Goal: Transaction & Acquisition: Purchase product/service

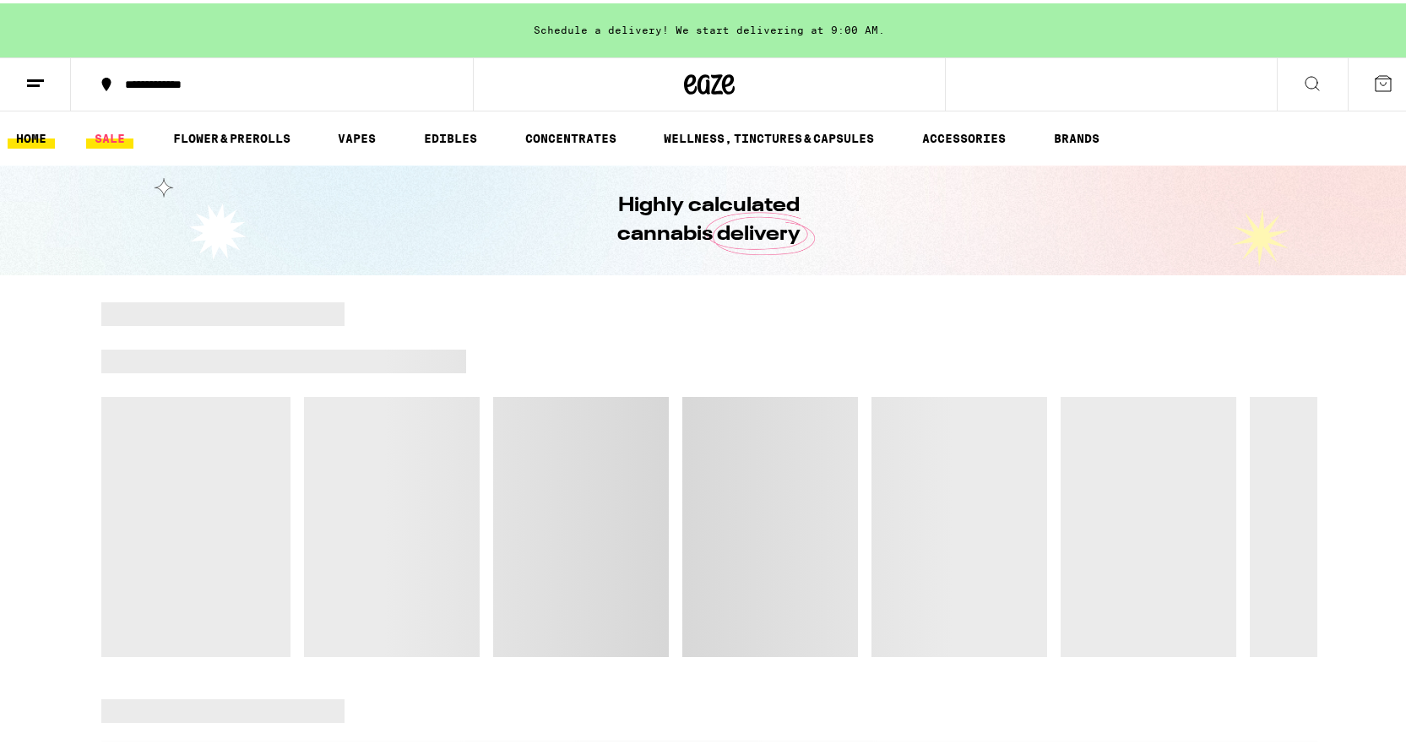
click at [122, 136] on link "SALE" at bounding box center [109, 135] width 47 height 20
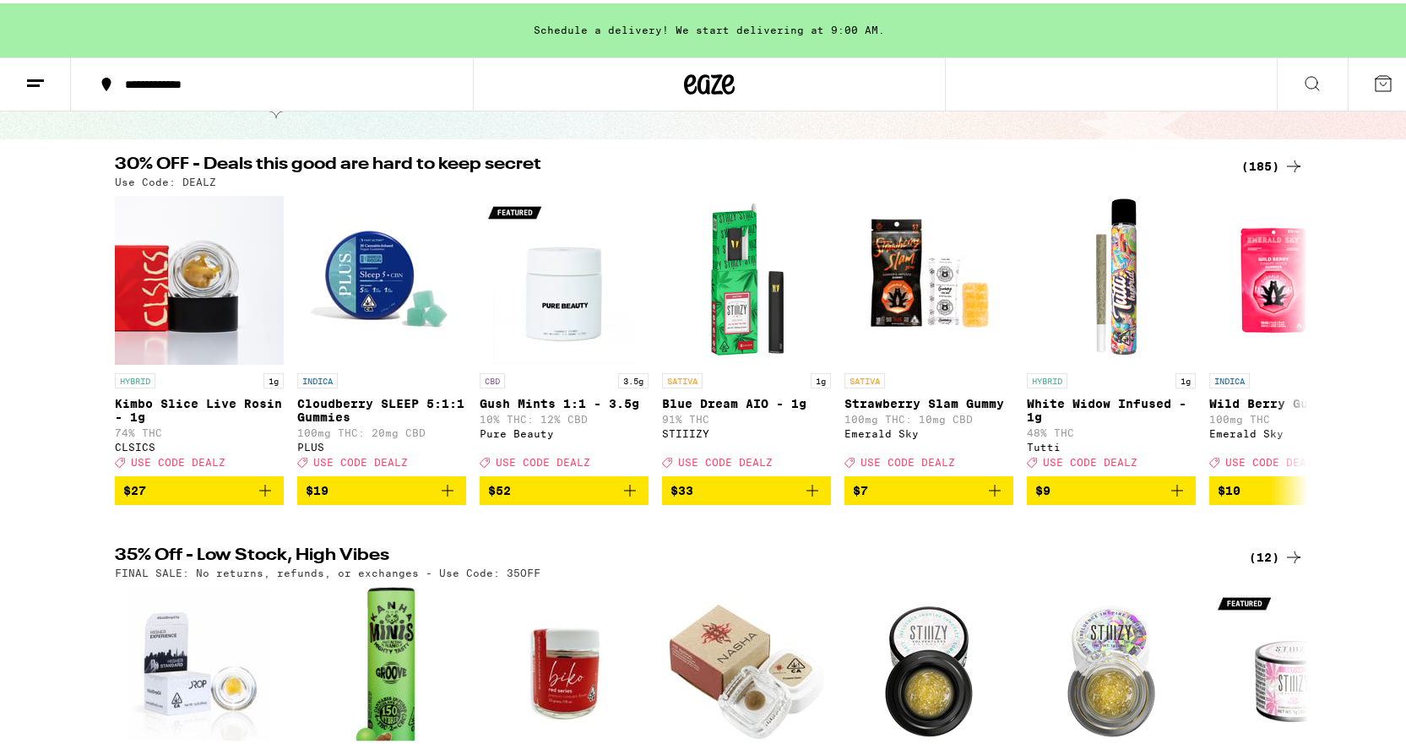
scroll to position [169, 0]
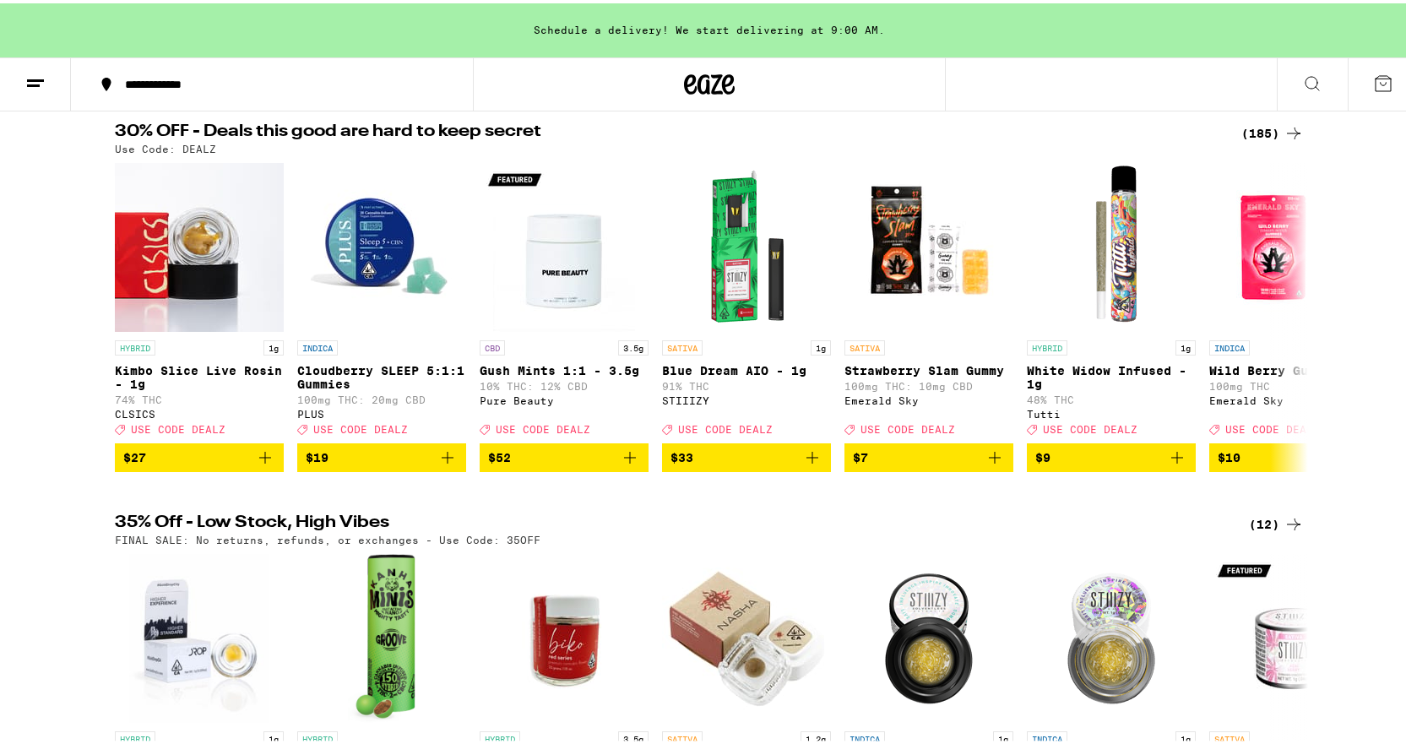
click at [1272, 126] on div "(185)" at bounding box center [1272, 130] width 62 height 20
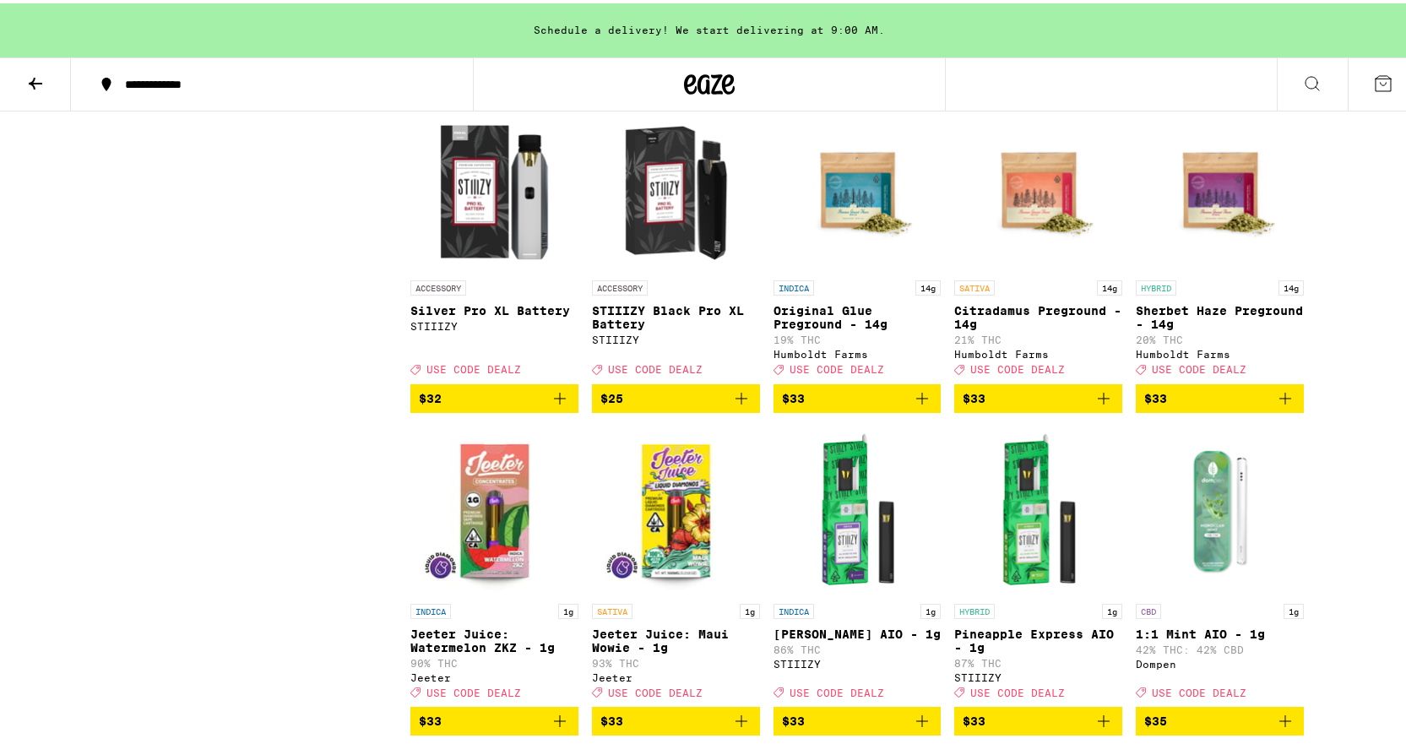
scroll to position [7937, 0]
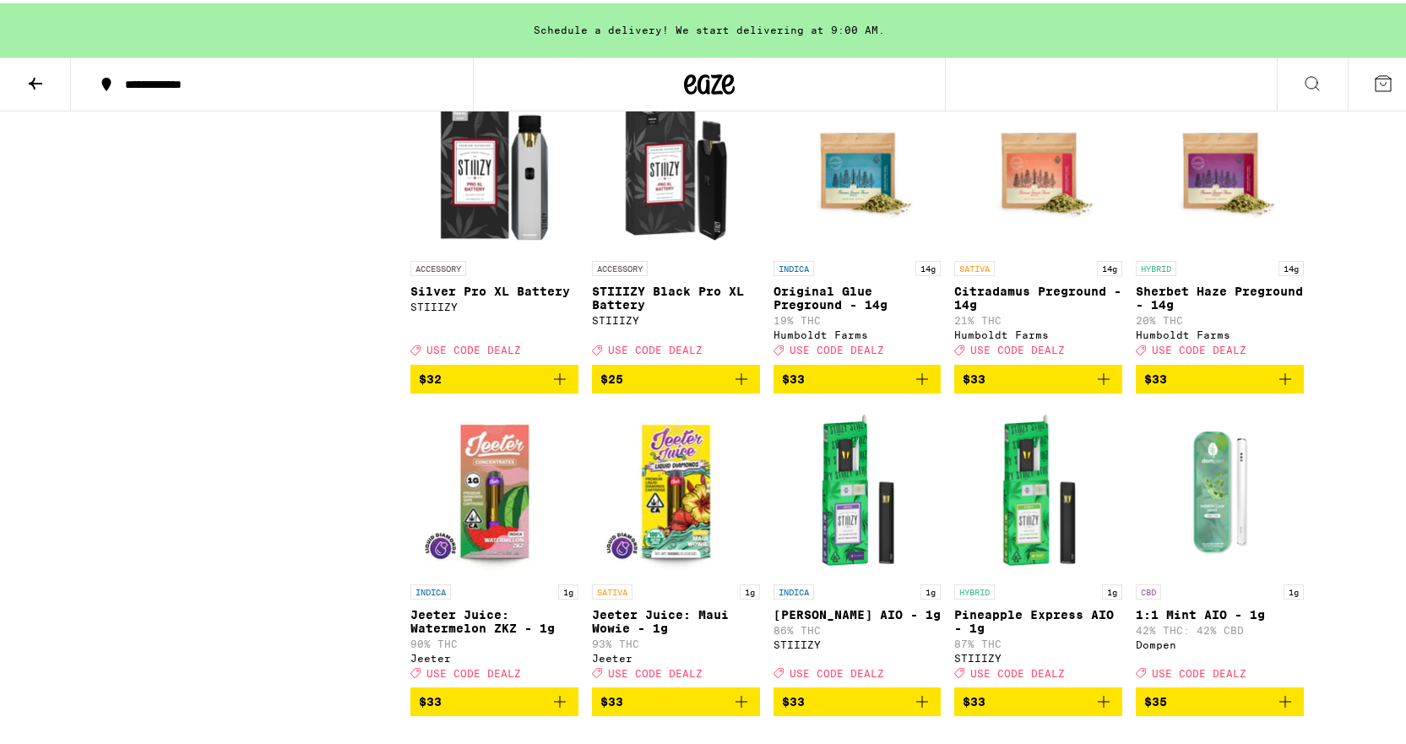
click at [801, 308] on p "Original Glue Preground - 14g" at bounding box center [857, 294] width 168 height 27
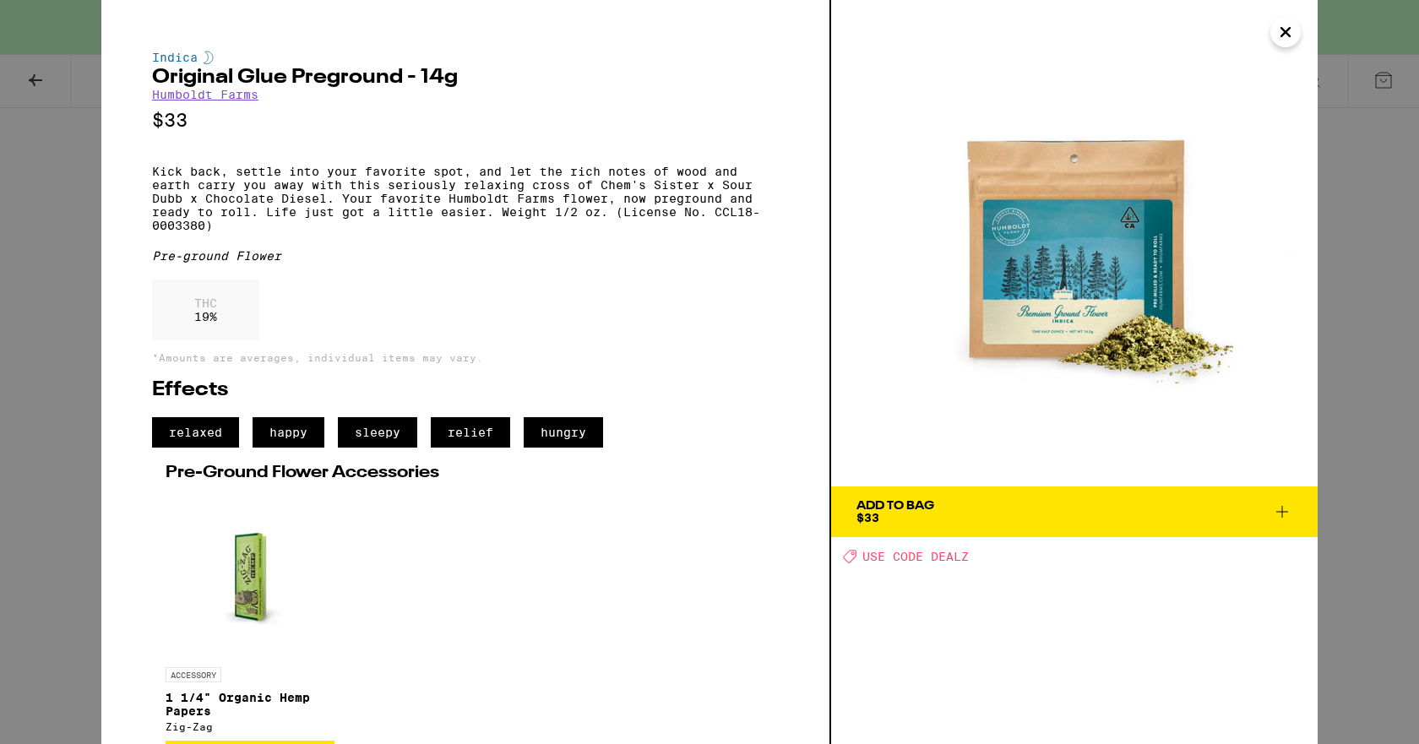
click at [1399, 381] on div "Indica Original Glue Preground - 14g Humboldt Farms $33 Kick back, settle into …" at bounding box center [709, 372] width 1419 height 744
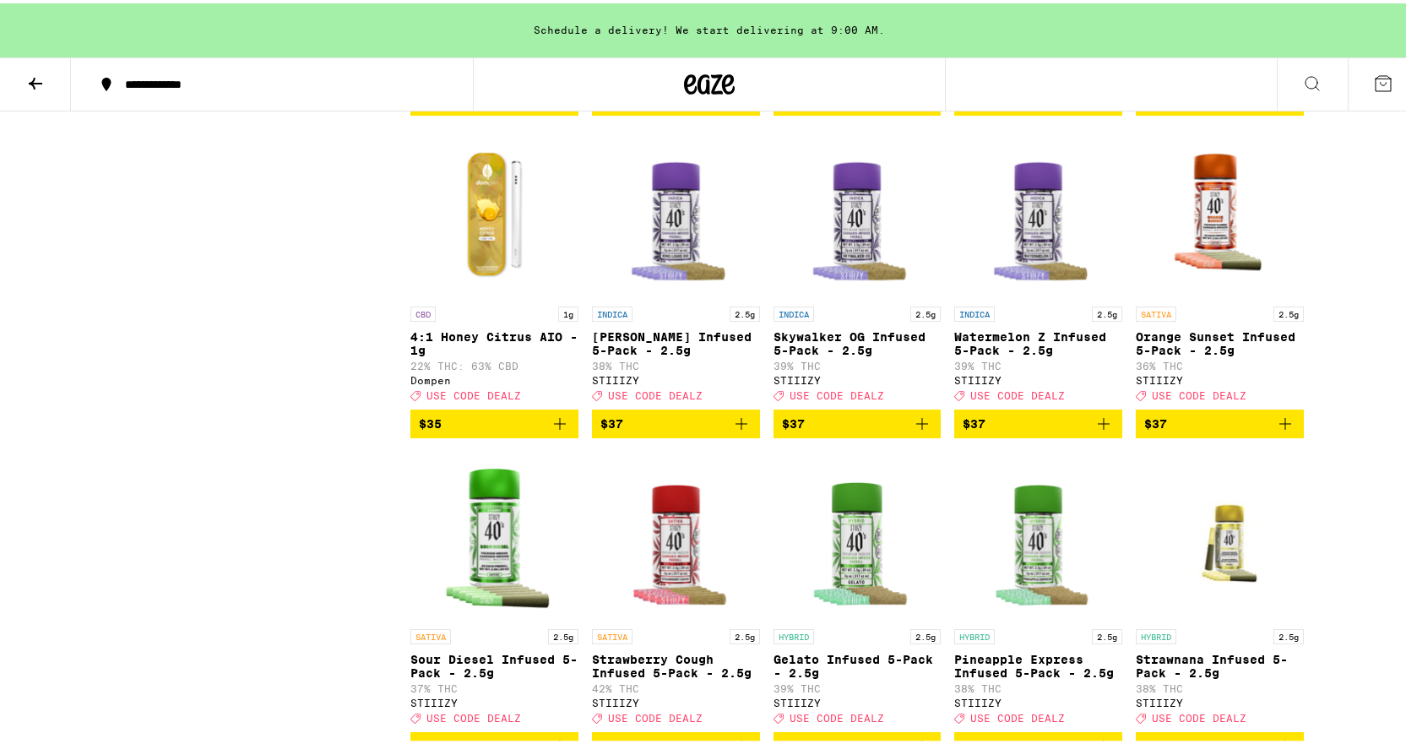
scroll to position [8528, 0]
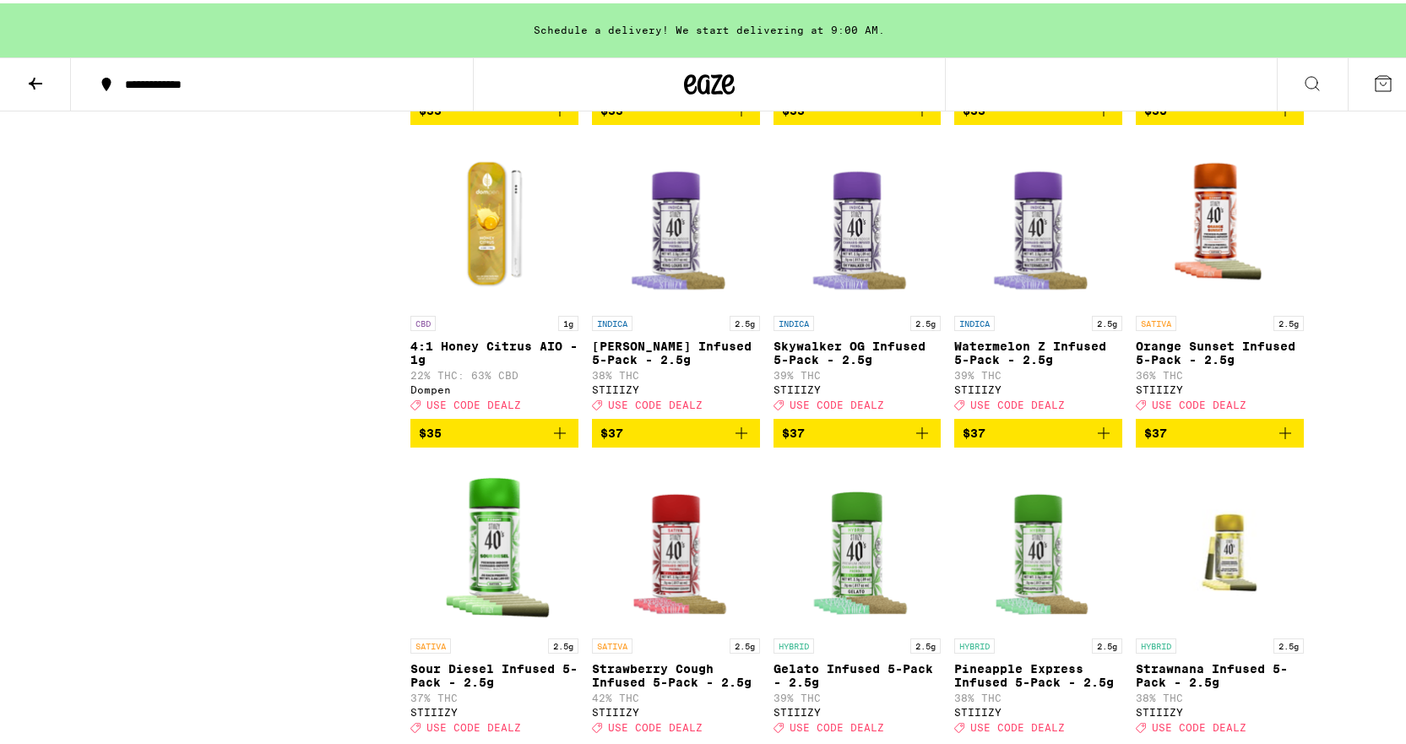
click at [614, 84] on div "SATIVA 1g [PERSON_NAME] Juice: Maui Wowie - 1g 93% THC [PERSON_NAME] Deal Creat…" at bounding box center [676, 37] width 168 height 95
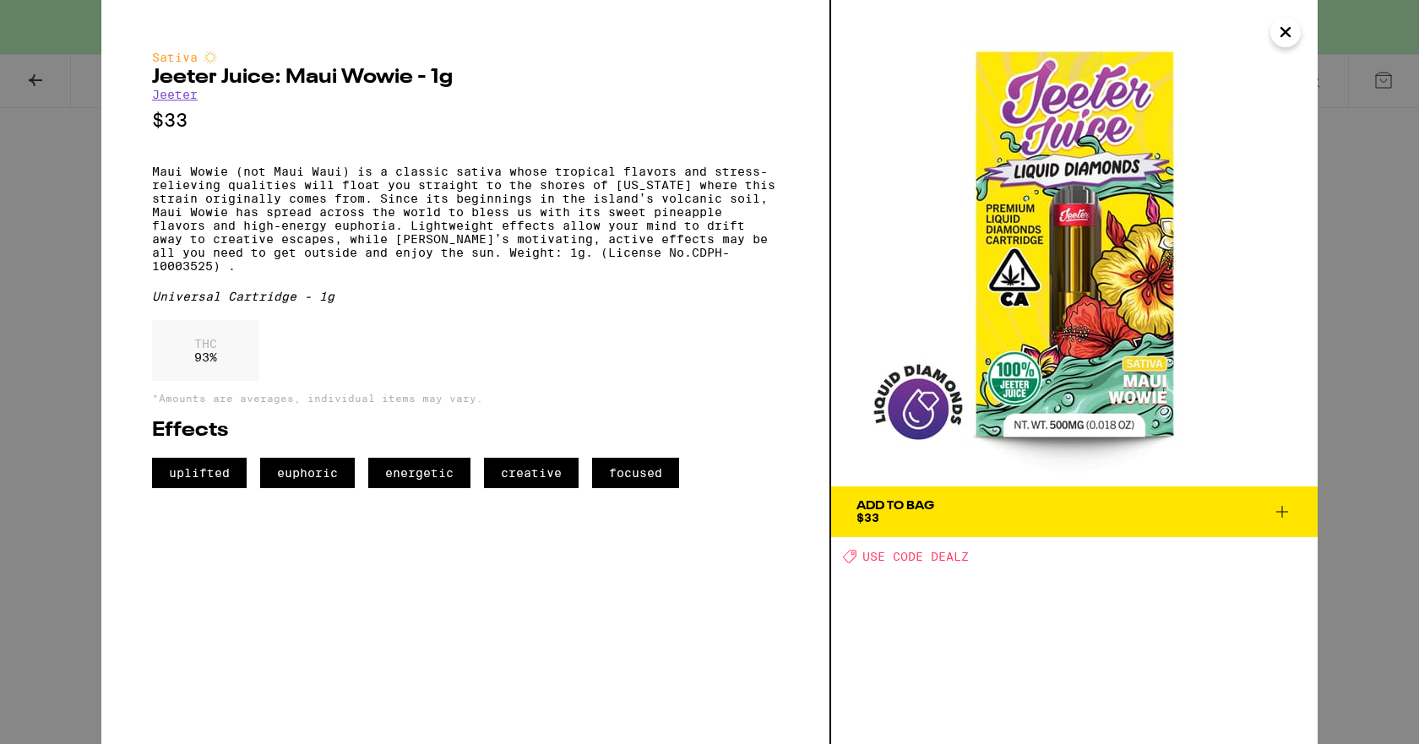
click at [84, 339] on div "Sativa [PERSON_NAME] Juice: Maui Wowie - 1g [PERSON_NAME] $33 Maui Wowie (not M…" at bounding box center [709, 372] width 1419 height 744
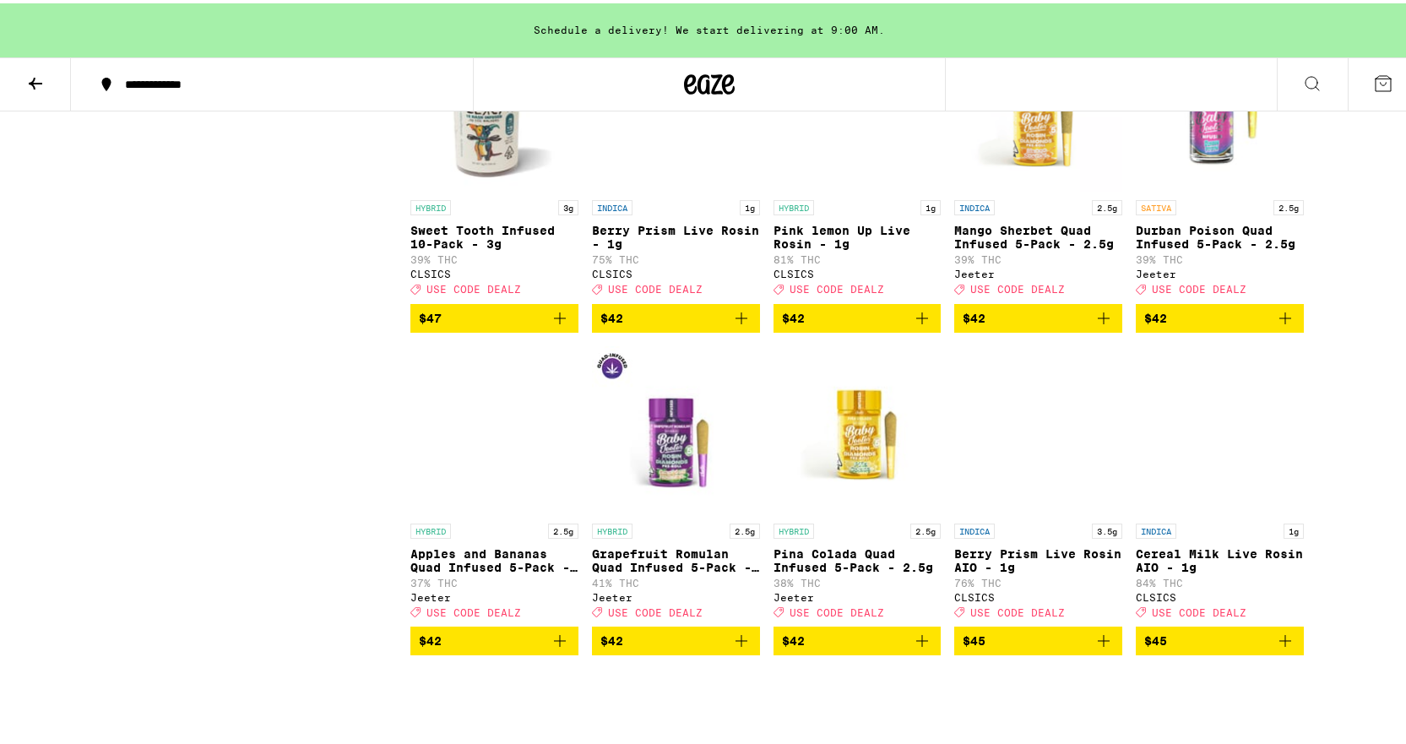
scroll to position [10301, 0]
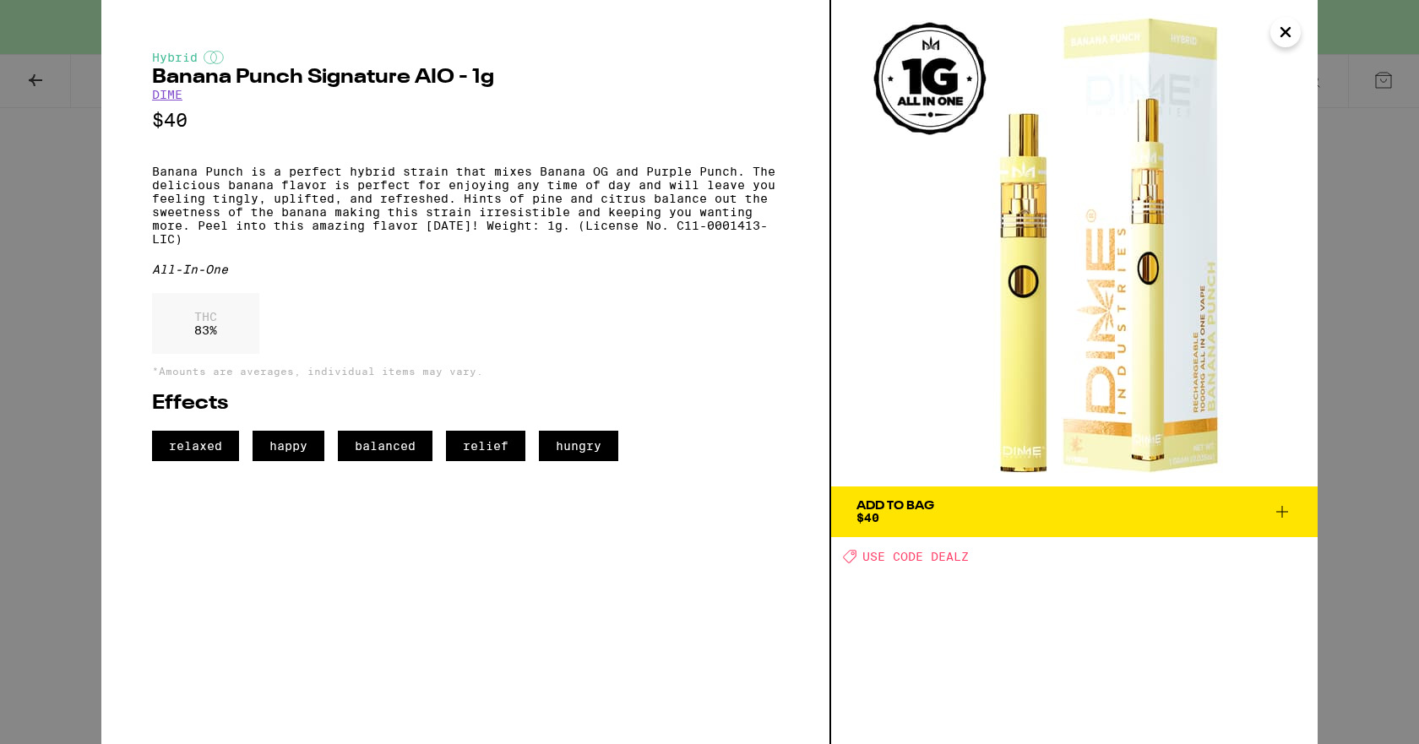
click at [43, 279] on div "Hybrid Banana Punch Signature AIO - 1g DIME $40 Banana Punch is a perfect hybri…" at bounding box center [709, 372] width 1419 height 744
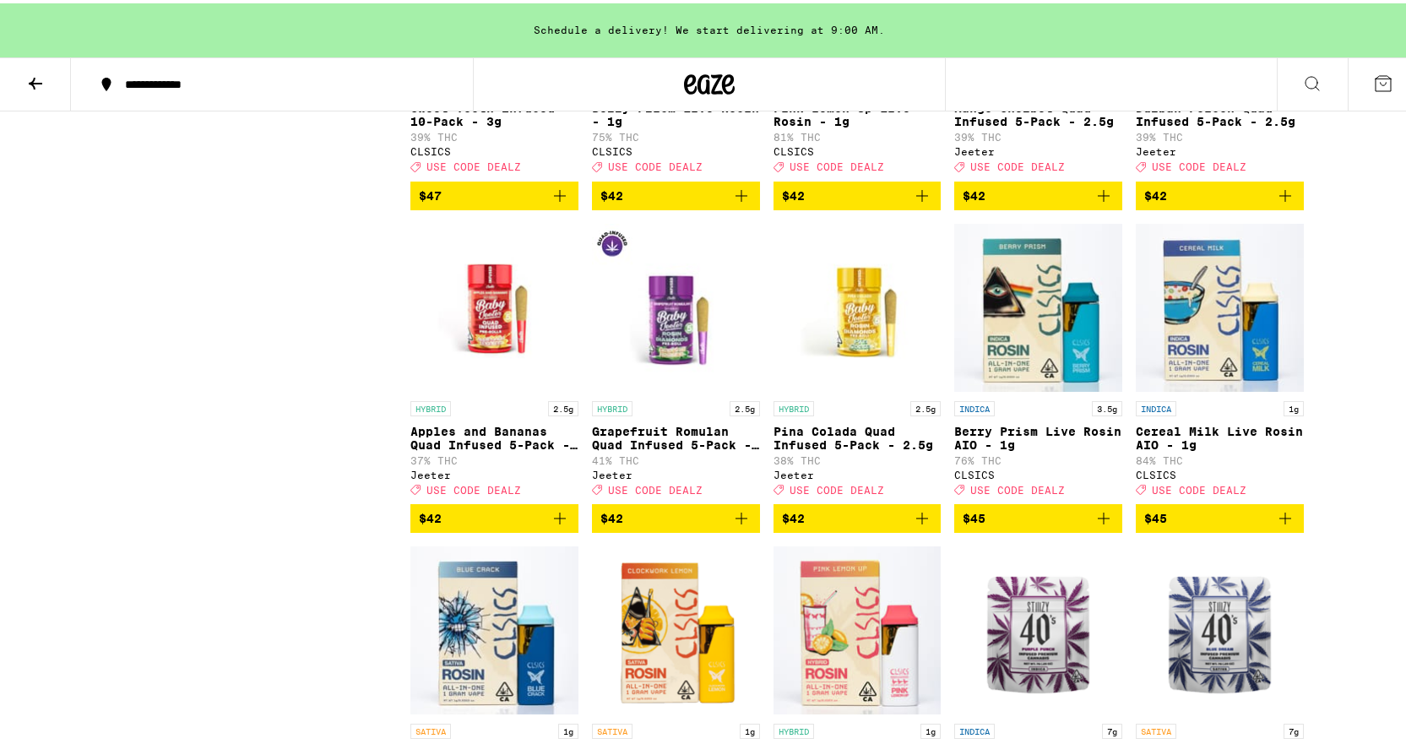
scroll to position [10555, 0]
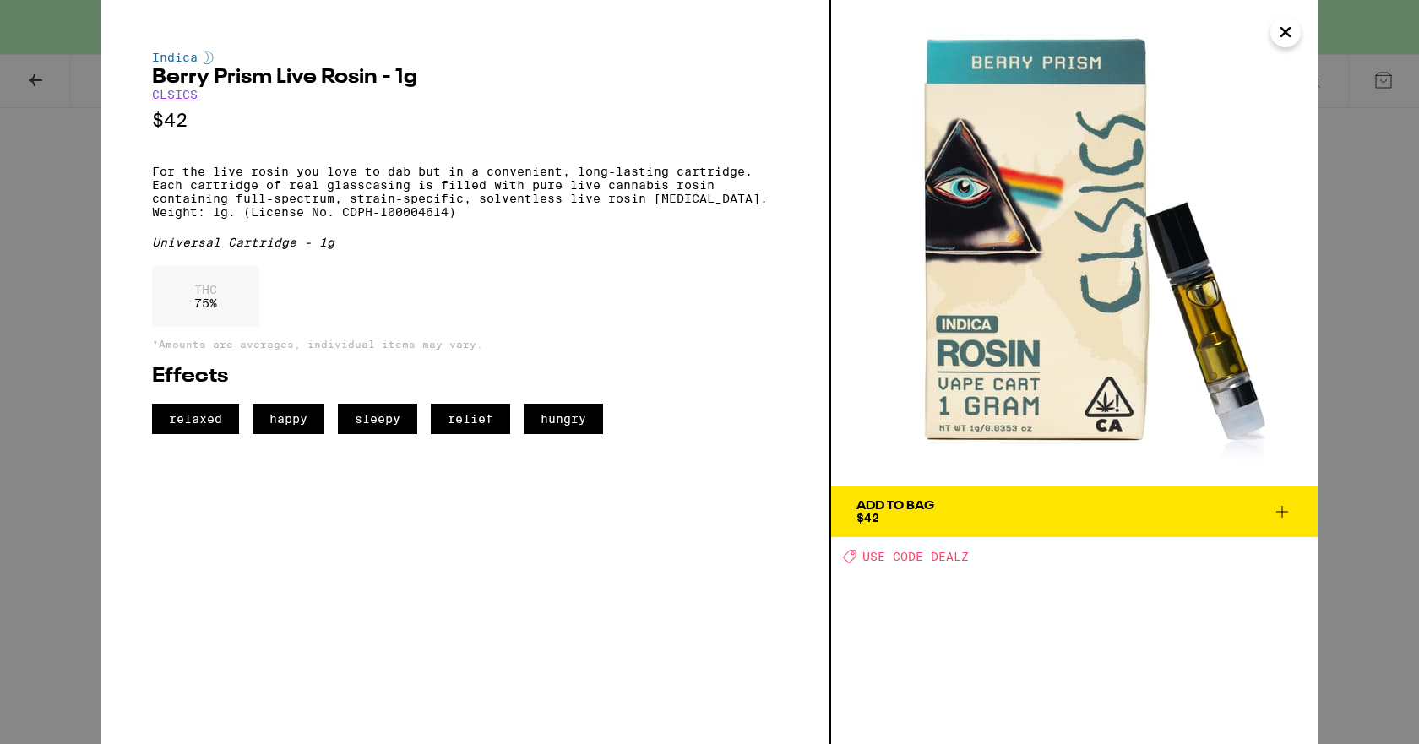
click at [102, 160] on div "Indica [PERSON_NAME] Prism Live Rosin - 1g CLSICS $42 For the live rosin you lo…" at bounding box center [466, 372] width 730 height 744
click at [52, 191] on div "Indica [PERSON_NAME] Prism Live Rosin - 1g CLSICS $42 For the live rosin you lo…" at bounding box center [709, 372] width 1419 height 744
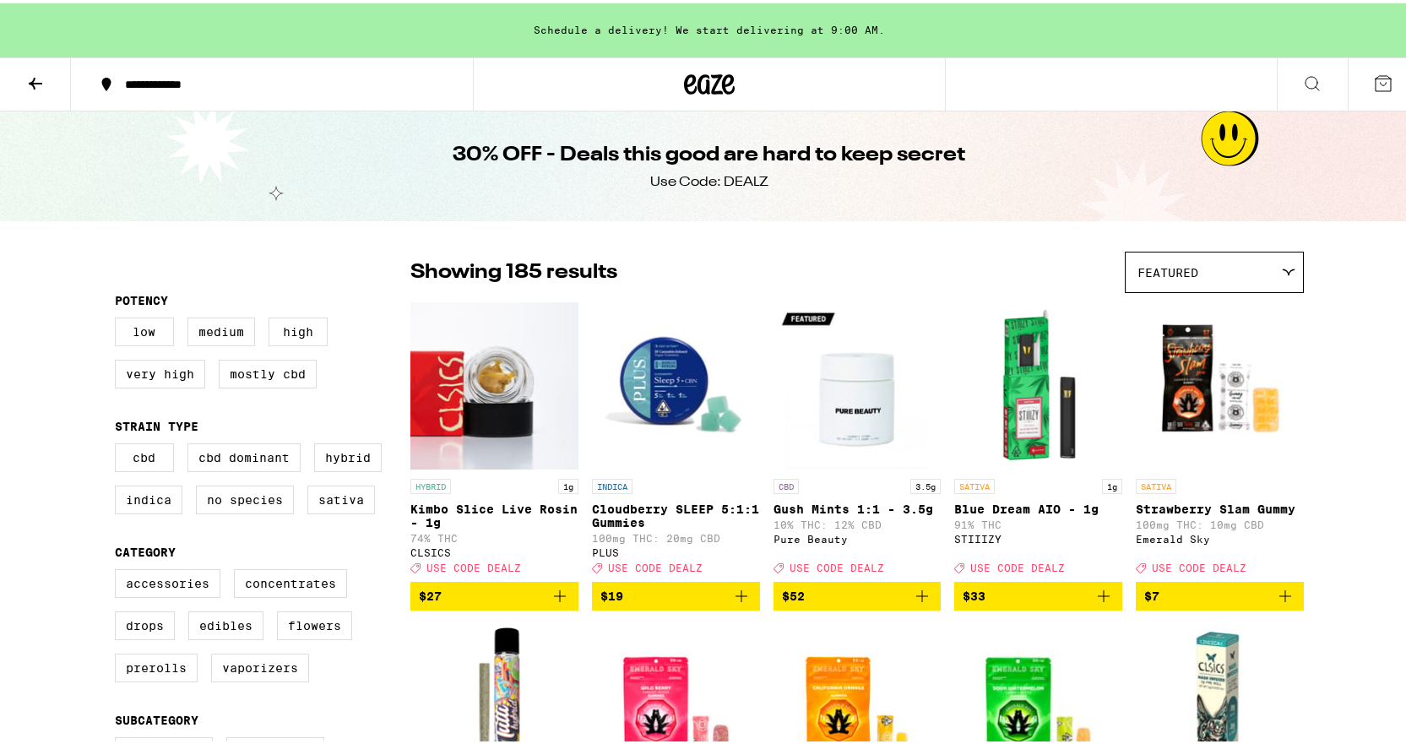
click at [1165, 289] on div "Featured Featured Price: Low to High Price: High to Low" at bounding box center [1214, 268] width 179 height 41
click at [1174, 263] on span "Featured" at bounding box center [1167, 270] width 61 height 14
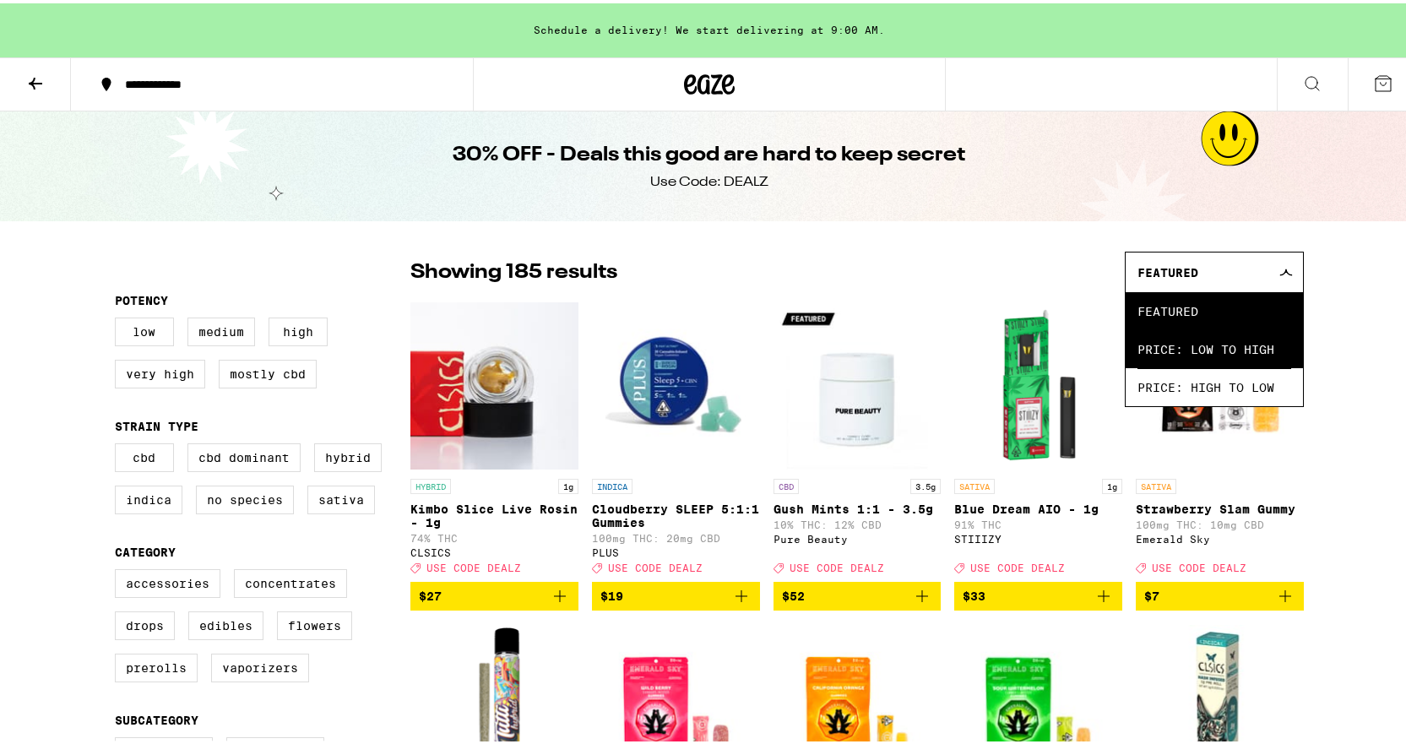
click at [1171, 361] on span "Price: Low to High" at bounding box center [1214, 346] width 154 height 38
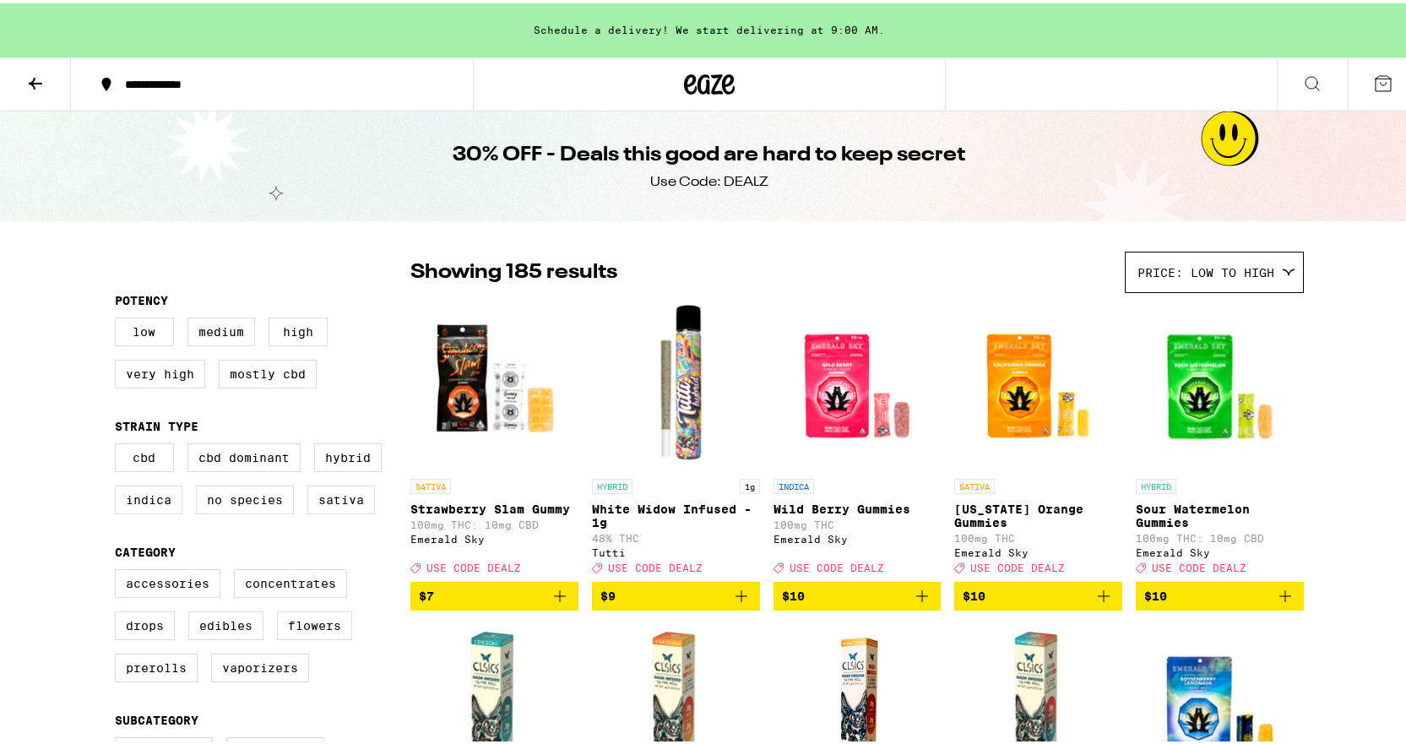
click at [1171, 285] on div "Price: Low to High" at bounding box center [1214, 269] width 177 height 40
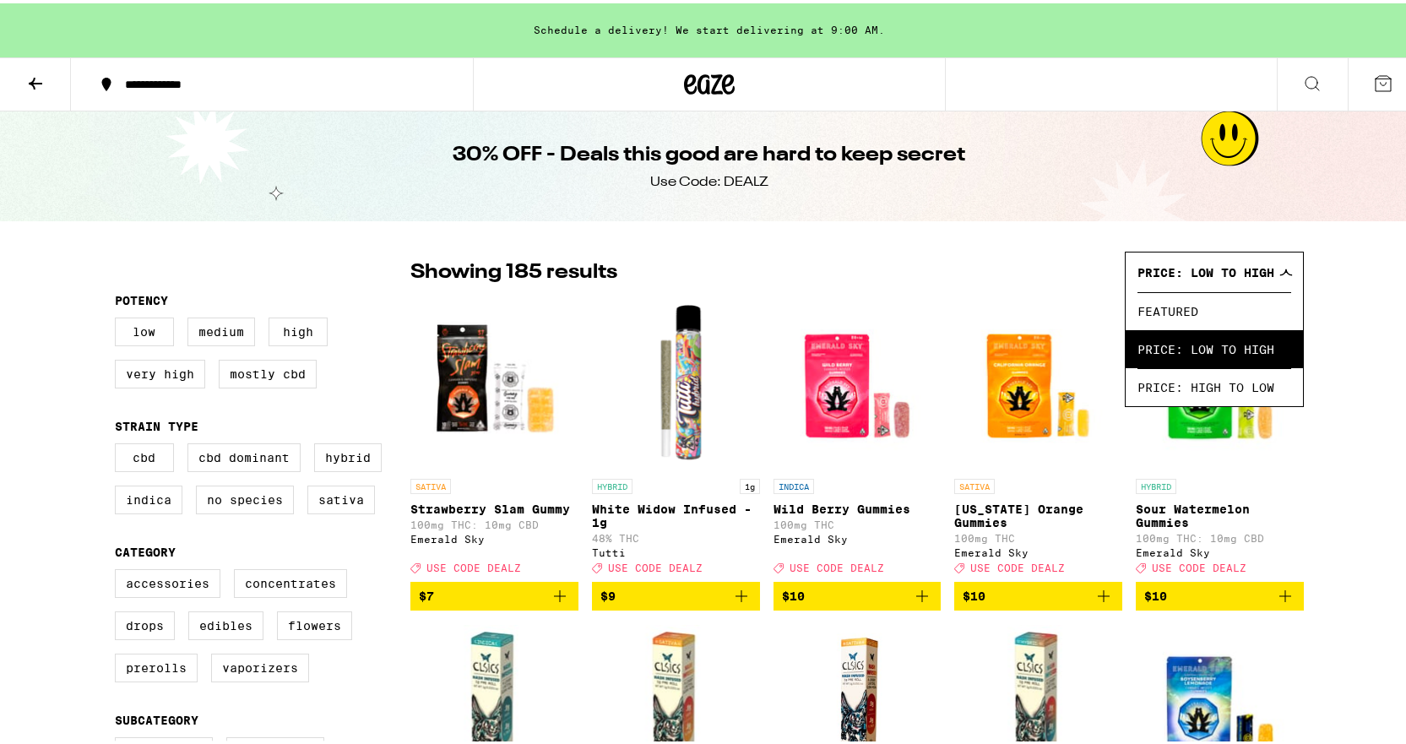
click at [1143, 402] on span "Price: High to Low" at bounding box center [1214, 384] width 154 height 38
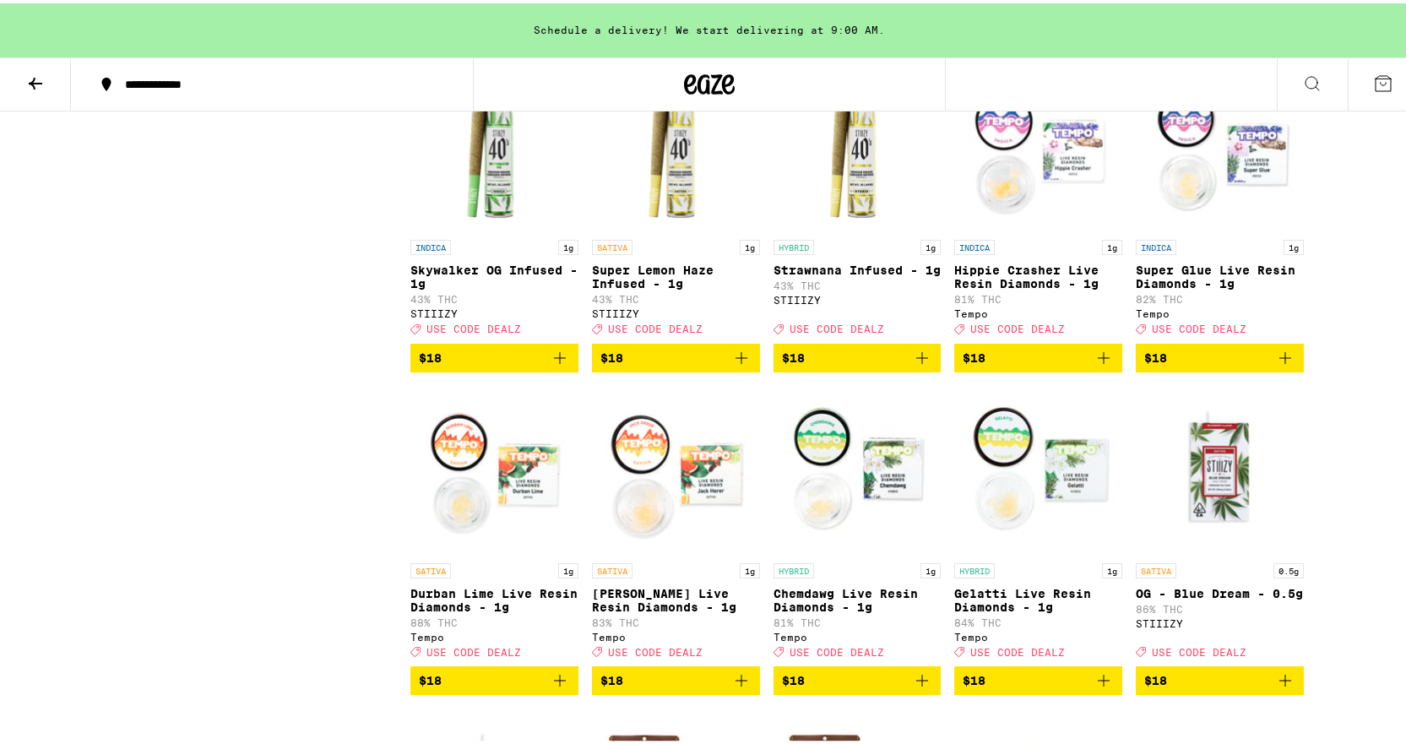
scroll to position [10217, 0]
